Goal: Navigation & Orientation: Find specific page/section

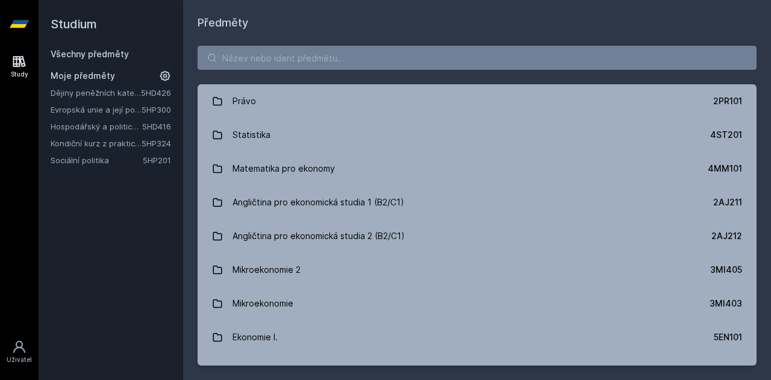
click at [95, 90] on link "Dějiny peněžních kategorií a institucí" at bounding box center [96, 93] width 90 height 12
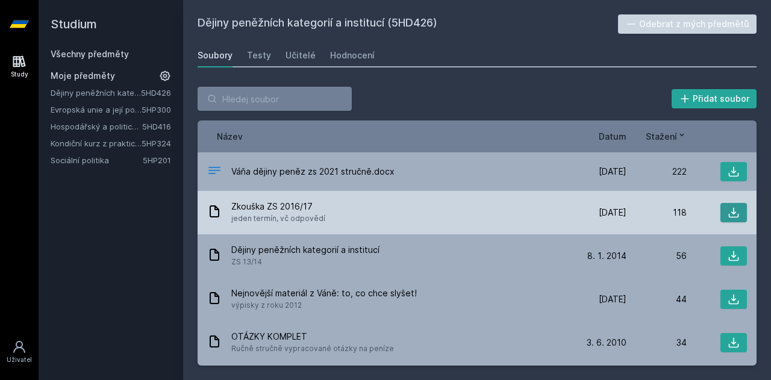
click at [730, 209] on icon at bounding box center [733, 213] width 12 height 12
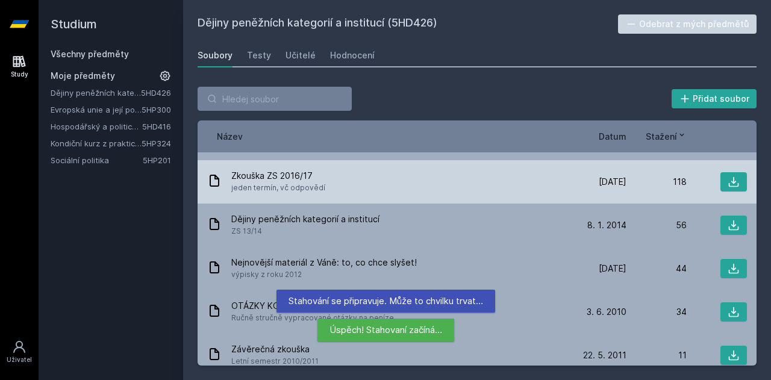
scroll to position [60, 0]
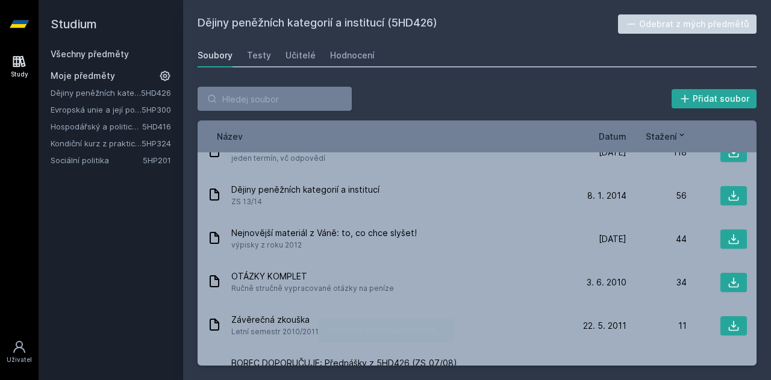
click at [762, 371] on div at bounding box center [762, 371] width 0 height 0
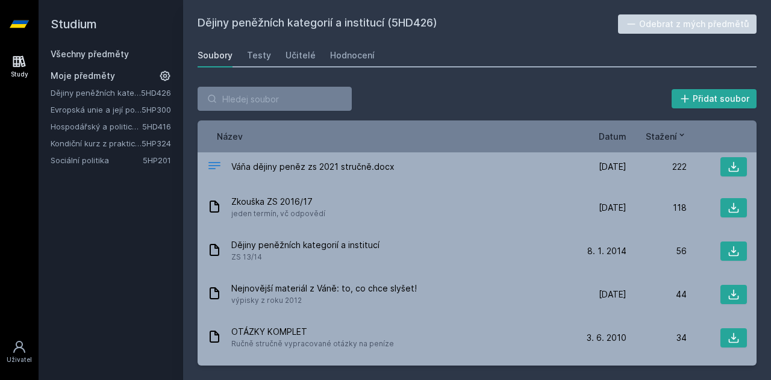
scroll to position [0, 0]
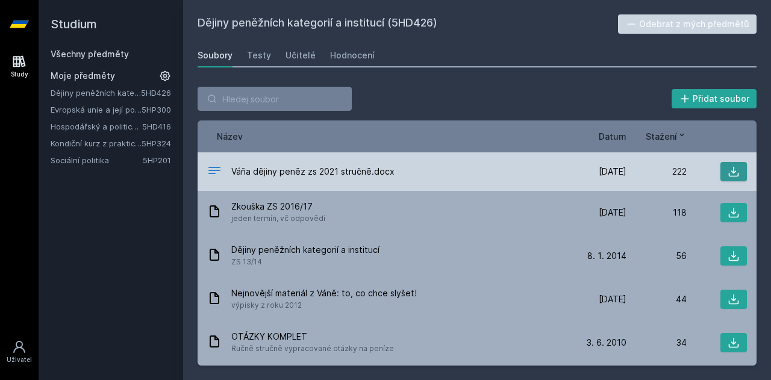
click at [720, 168] on button at bounding box center [733, 171] width 26 height 19
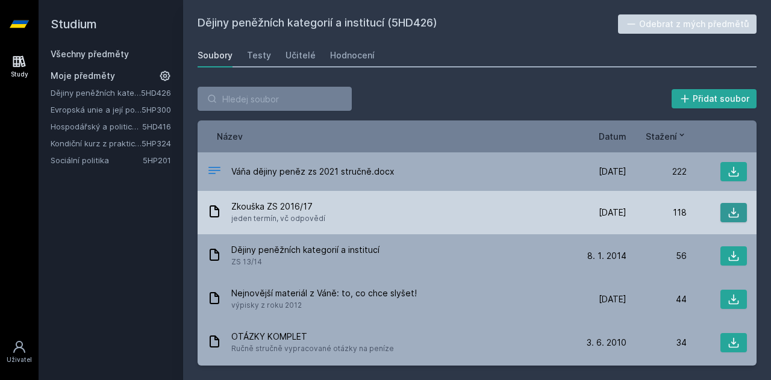
click at [727, 213] on icon at bounding box center [733, 213] width 12 height 12
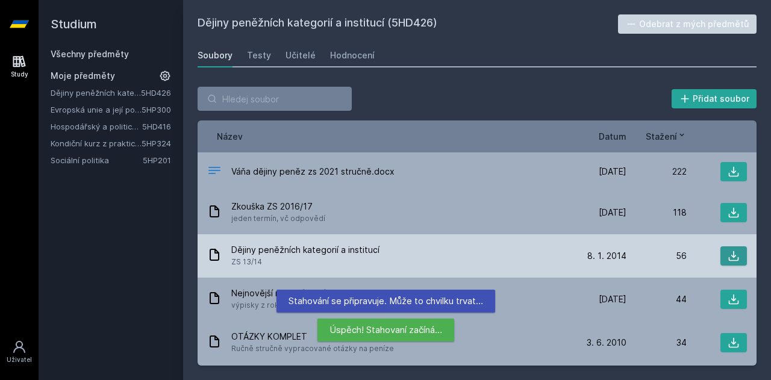
click at [735, 255] on button at bounding box center [733, 255] width 26 height 19
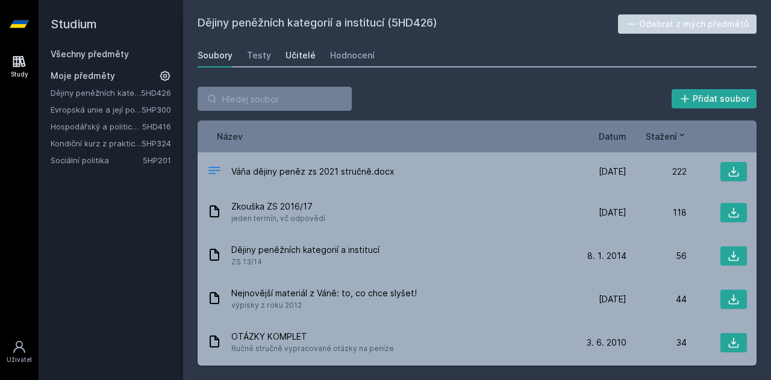
click at [305, 54] on div "Učitelé" at bounding box center [300, 55] width 30 height 12
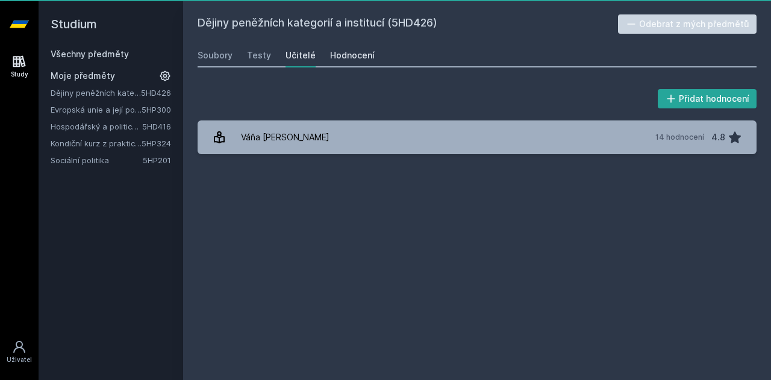
click at [340, 51] on div "Hodnocení" at bounding box center [352, 55] width 45 height 12
